Goal: Task Accomplishment & Management: Use online tool/utility

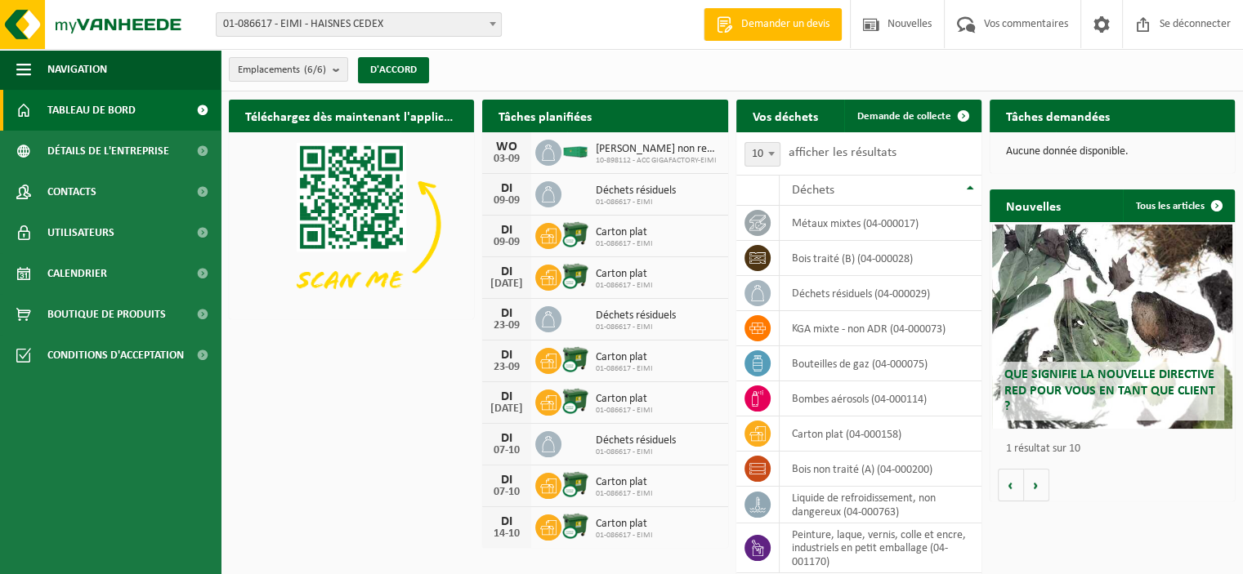
drag, startPoint x: 916, startPoint y: 126, endPoint x: 875, endPoint y: 153, distance: 48.9
click at [916, 126] on link "Demande de collecte" at bounding box center [912, 116] width 136 height 33
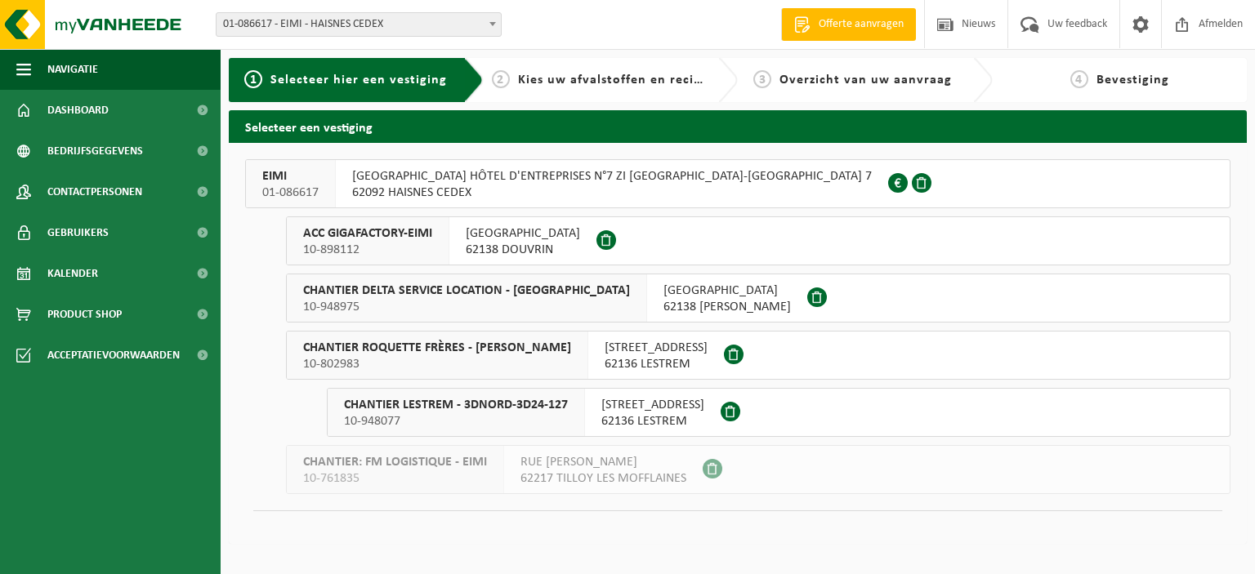
click at [417, 242] on span "10-898112" at bounding box center [367, 250] width 129 height 16
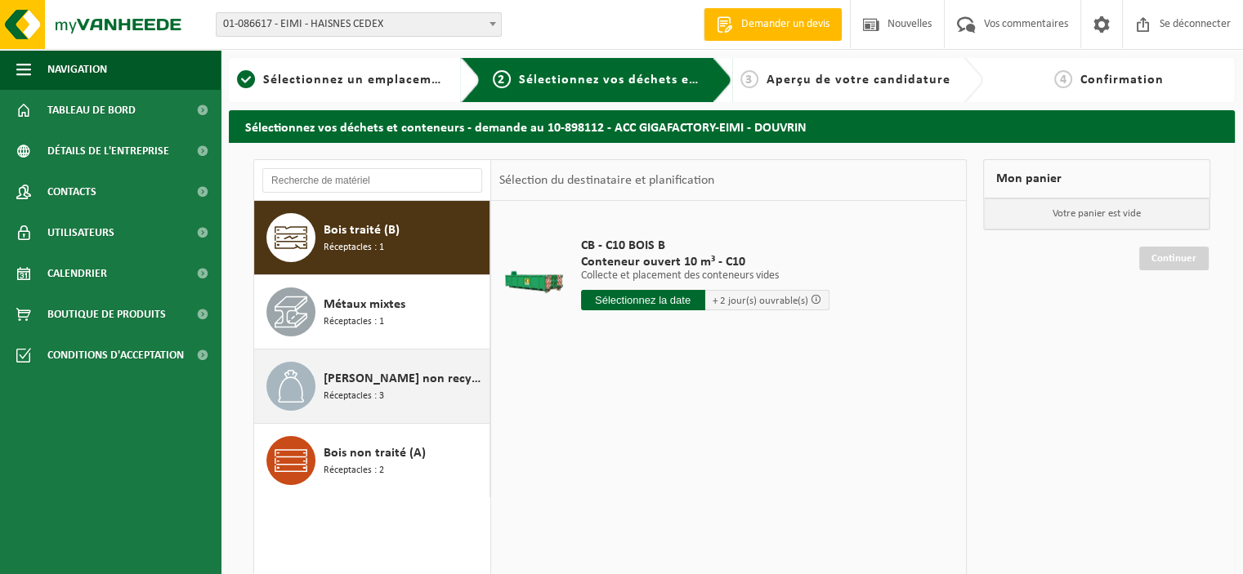
click at [389, 404] on div "Déchet non recyclable, techniquement incombustible (combustible) Réceptacles : 3" at bounding box center [405, 386] width 162 height 49
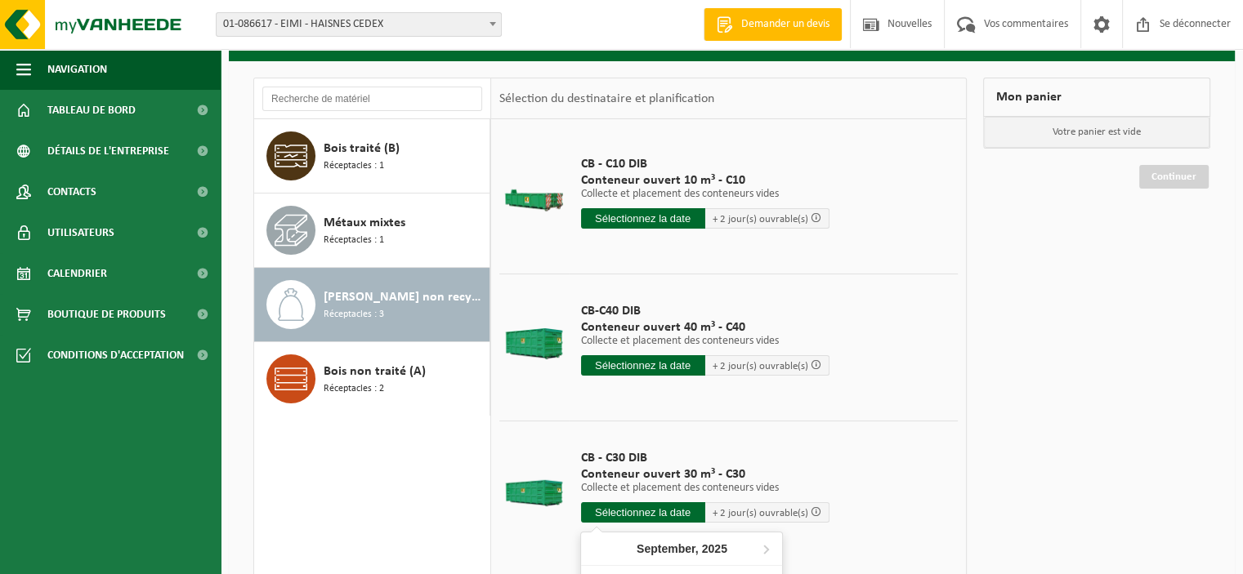
click at [643, 516] on input "text" at bounding box center [643, 512] width 124 height 20
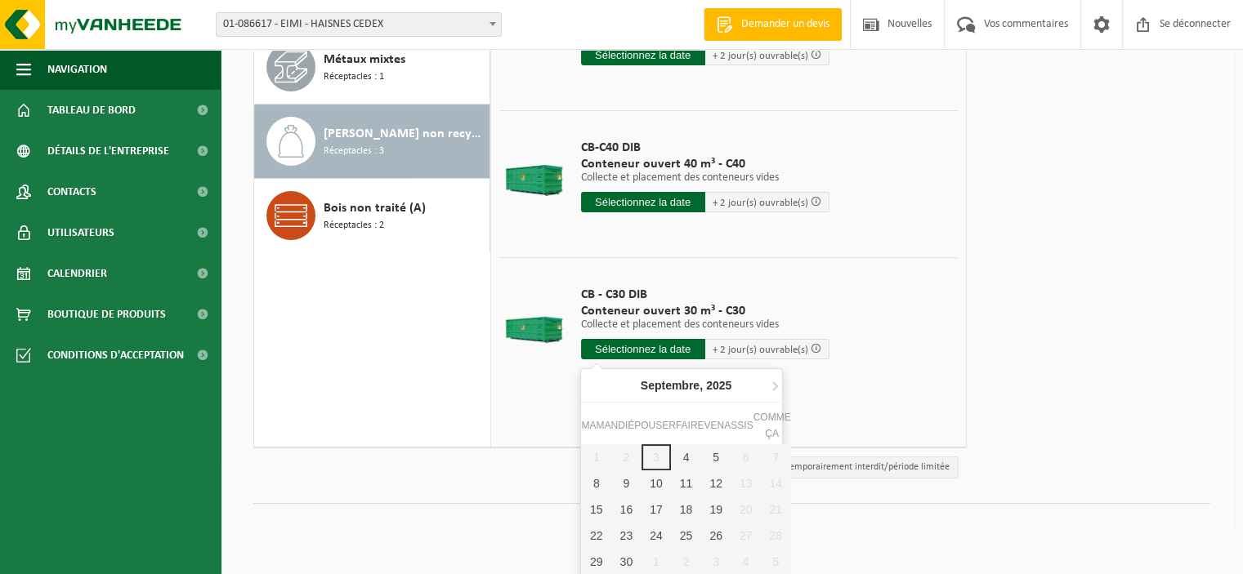
scroll to position [246, 0]
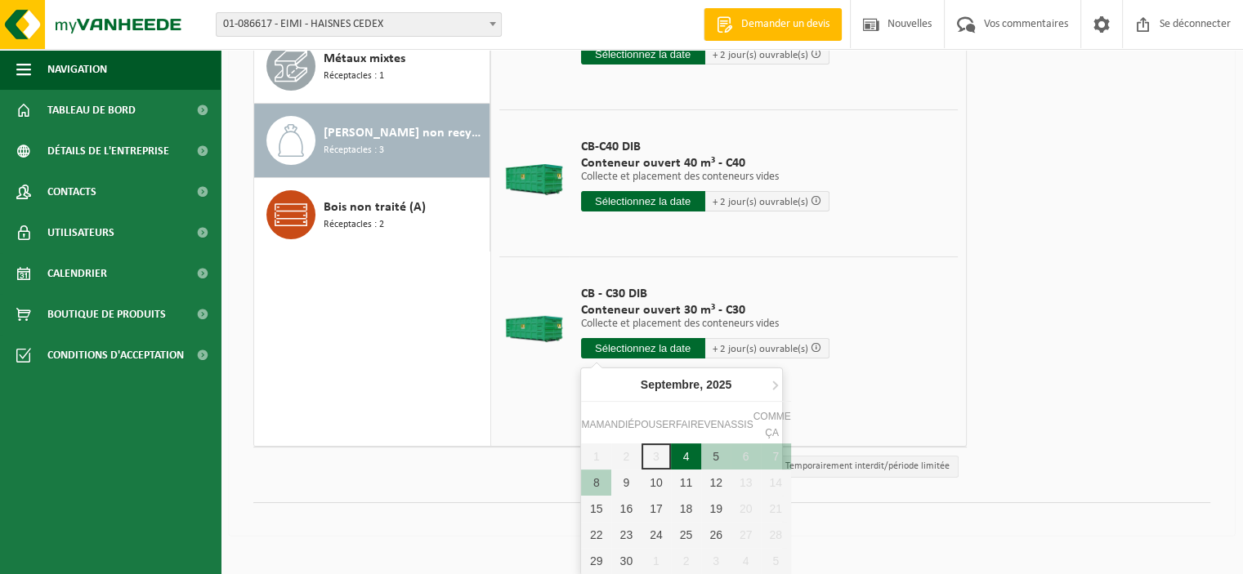
click at [681, 453] on div "4" at bounding box center [686, 457] width 30 height 26
type input "Van 2025-09-04"
type input "2025-09-04"
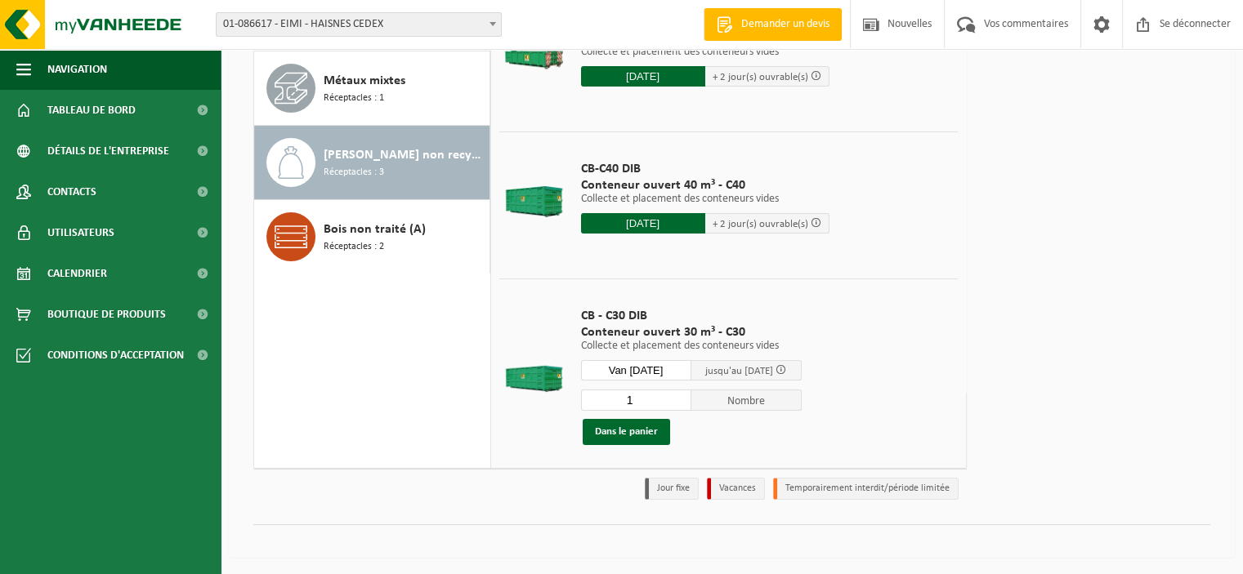
scroll to position [222, 0]
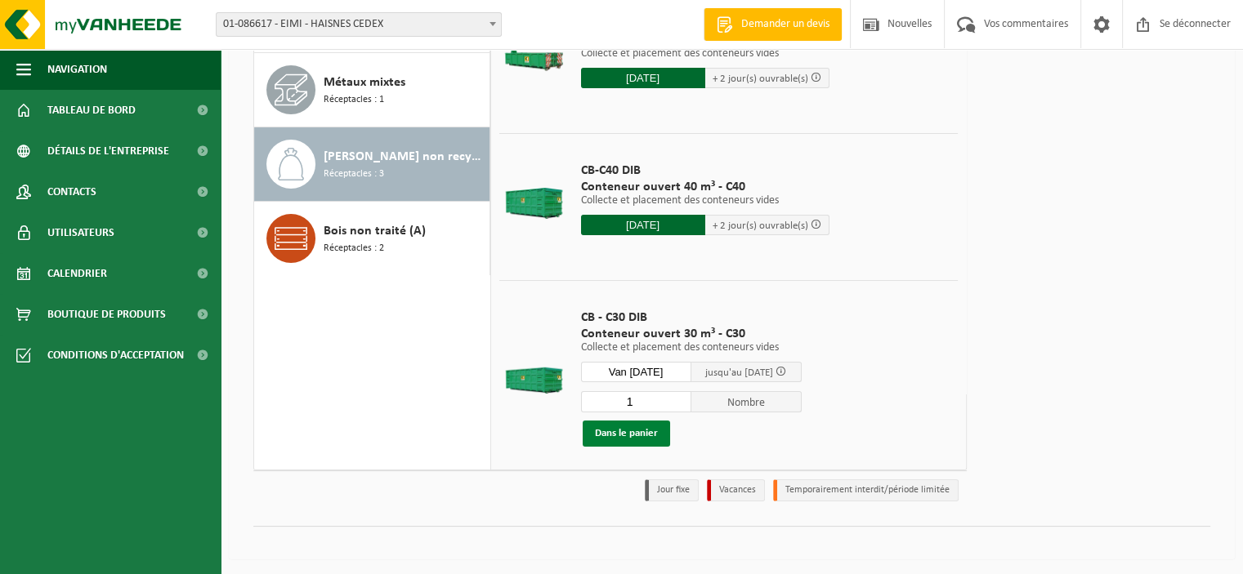
click at [654, 431] on font "Dans le panier" at bounding box center [626, 433] width 63 height 11
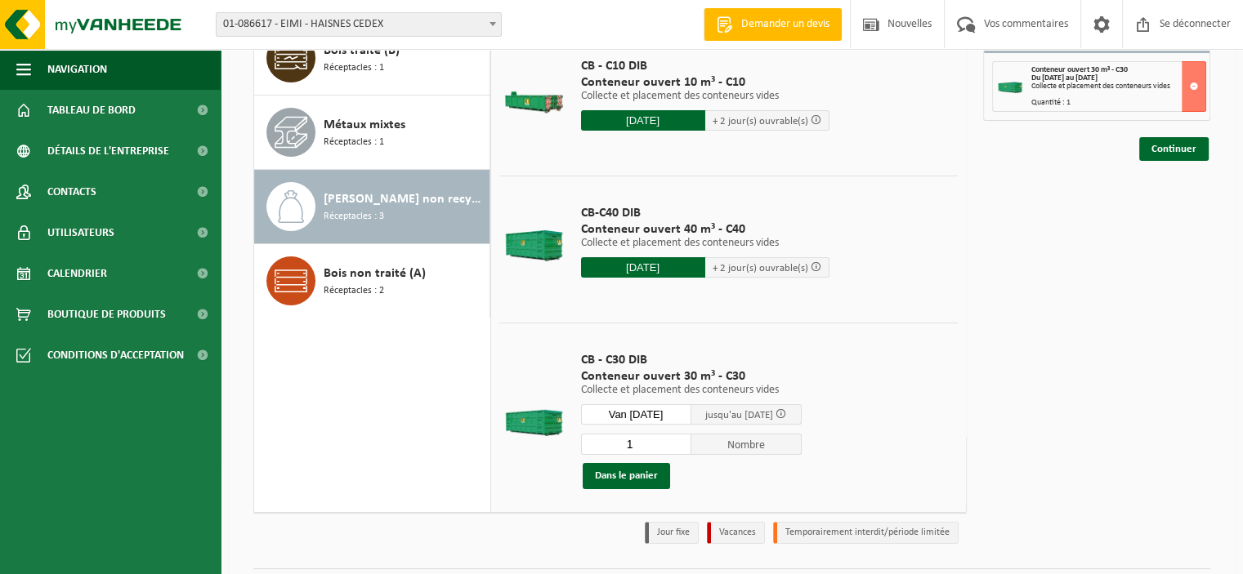
scroll to position [141, 0]
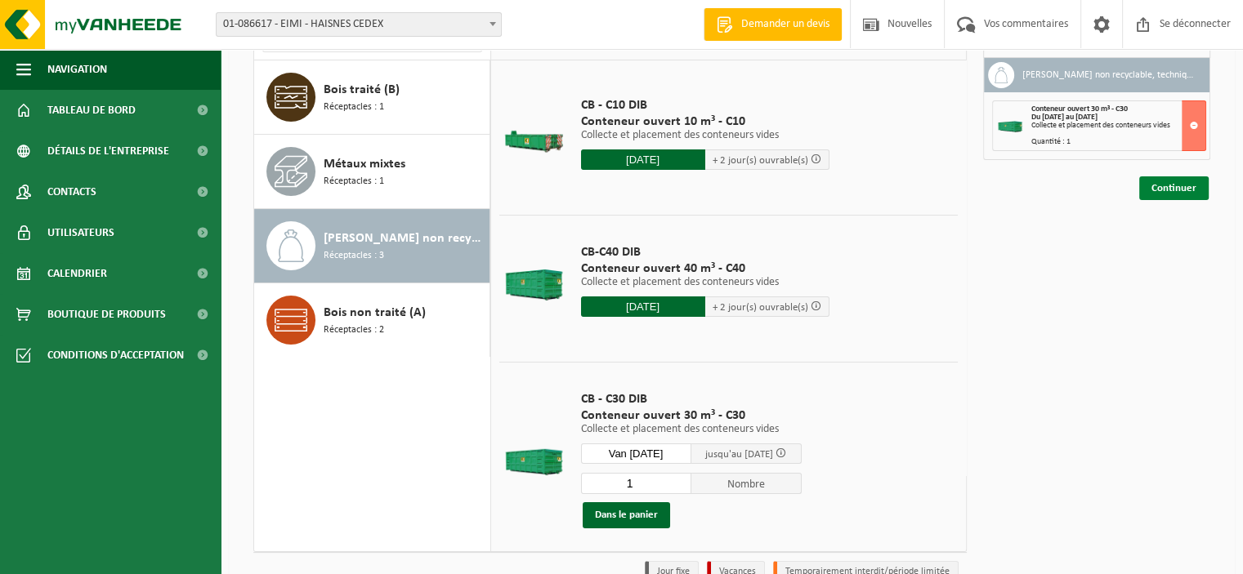
click at [1164, 192] on font "Continuer" at bounding box center [1173, 188] width 45 height 11
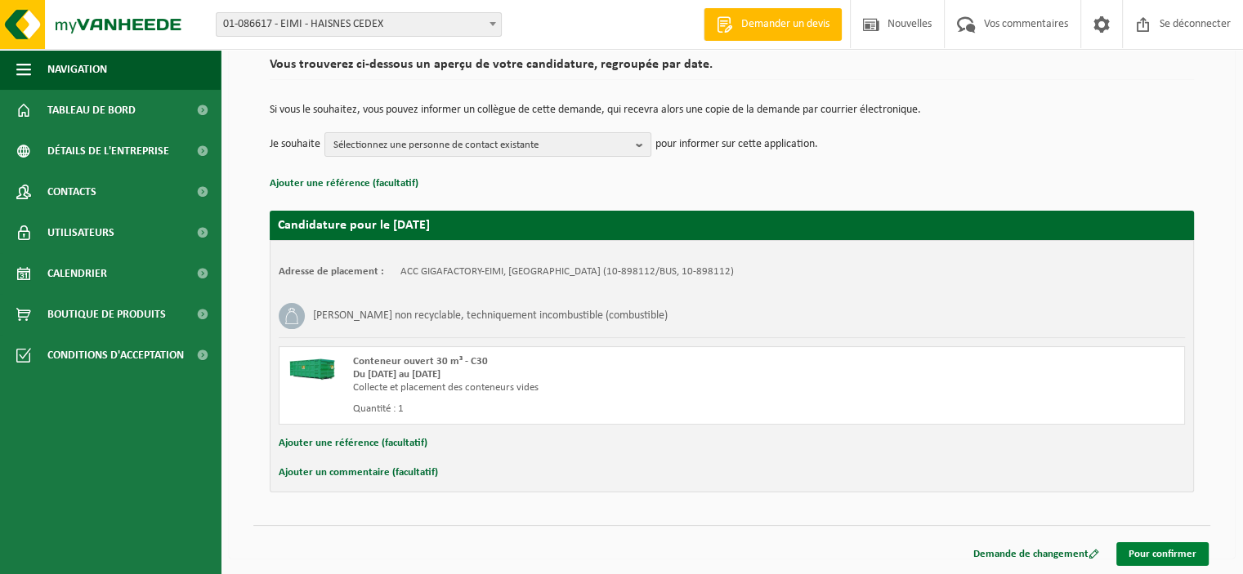
click at [1157, 562] on link "Pour confirmer" at bounding box center [1162, 554] width 92 height 24
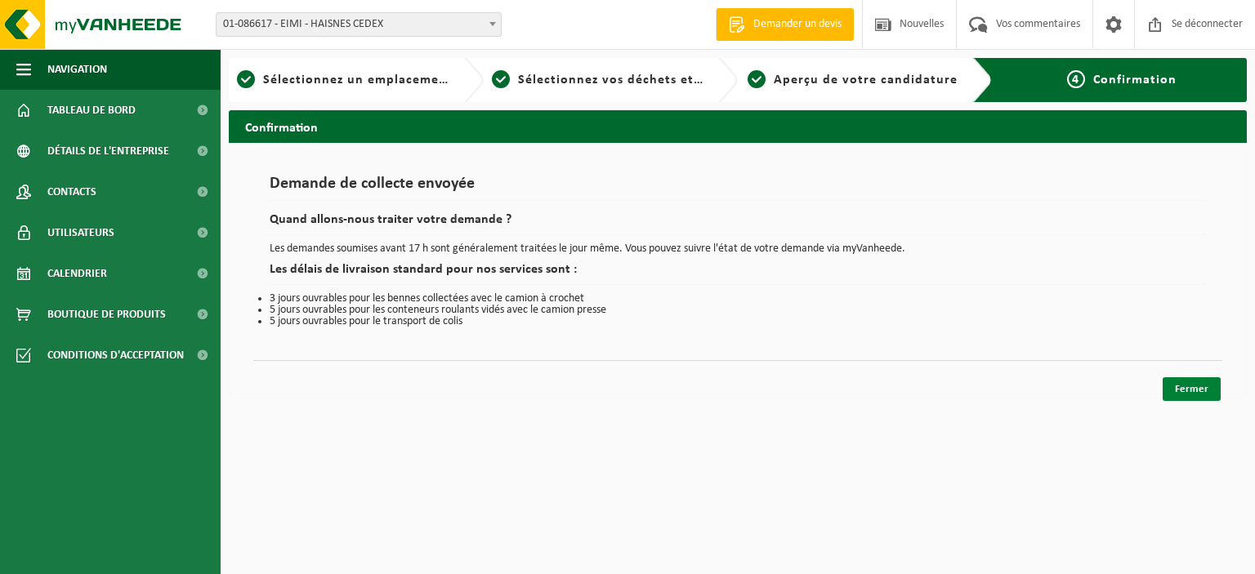
click at [1180, 398] on link "Fermer" at bounding box center [1192, 389] width 58 height 24
